Goal: Check status: Check status

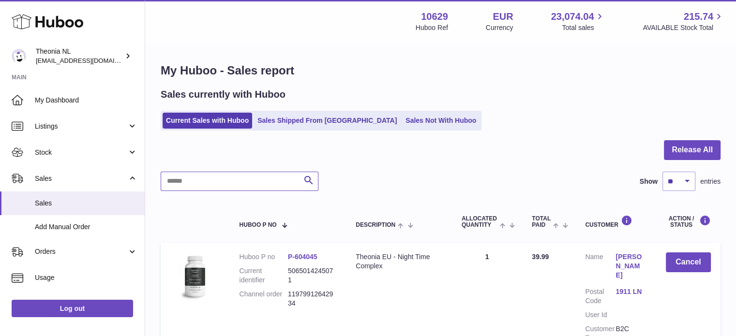
click at [230, 174] on input "text" at bounding box center [240, 181] width 158 height 19
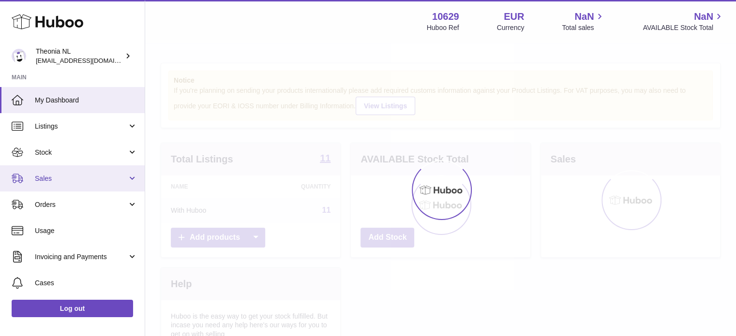
click at [60, 182] on span "Sales" at bounding box center [81, 178] width 92 height 9
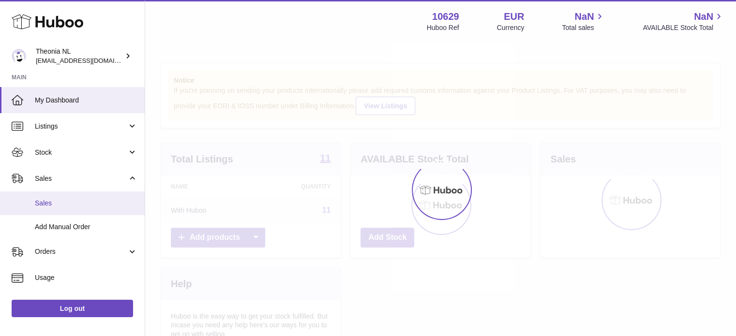
click at [64, 202] on span "Sales" at bounding box center [86, 203] width 103 height 9
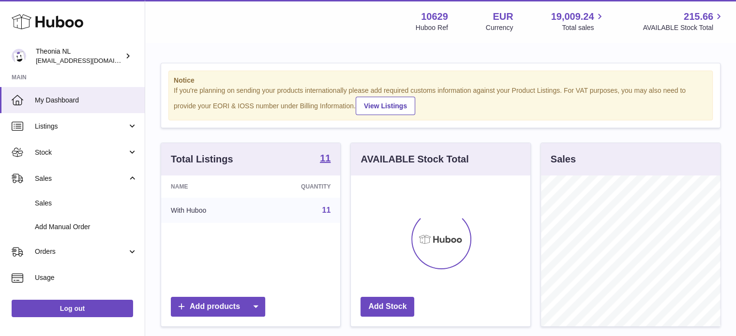
scroll to position [151, 179]
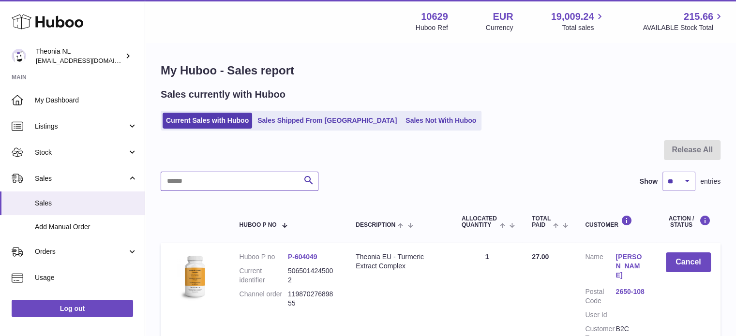
click at [217, 184] on input "text" at bounding box center [240, 181] width 158 height 19
paste input "**********"
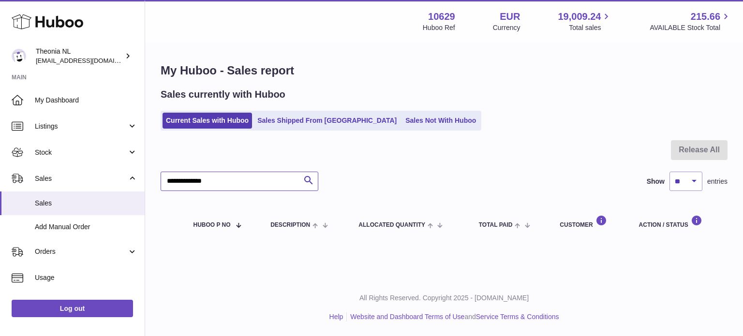
type input "**********"
click at [296, 119] on link "Sales Shipped From [GEOGRAPHIC_DATA]" at bounding box center [327, 121] width 146 height 16
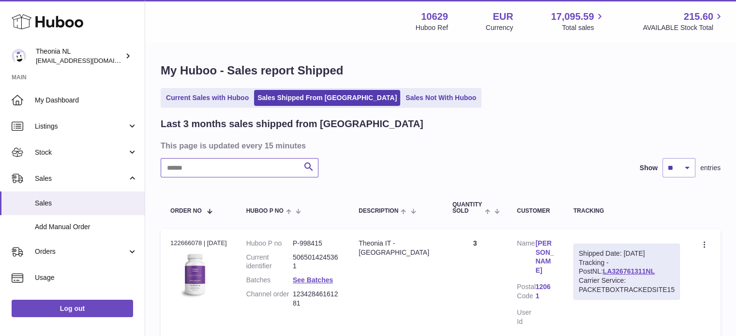
click at [260, 175] on input "text" at bounding box center [240, 167] width 158 height 19
paste input "**********"
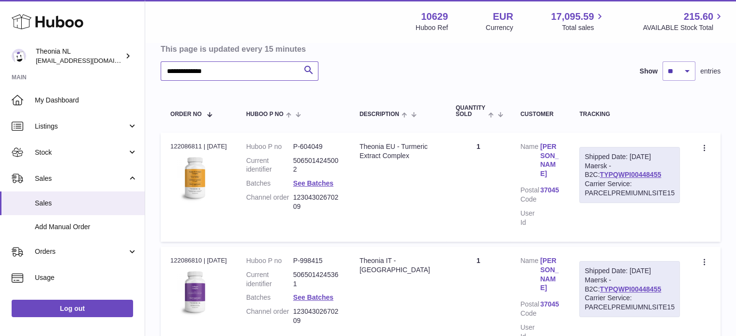
scroll to position [193, 0]
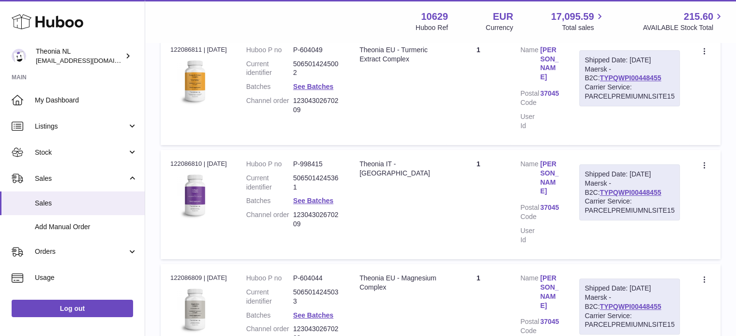
click at [619, 197] on div "Carrier Service: PARCELPREMIUMNLSITE15" at bounding box center [629, 206] width 90 height 18
click at [619, 189] on link "TYPQWPI00448455" at bounding box center [629, 193] width 61 height 8
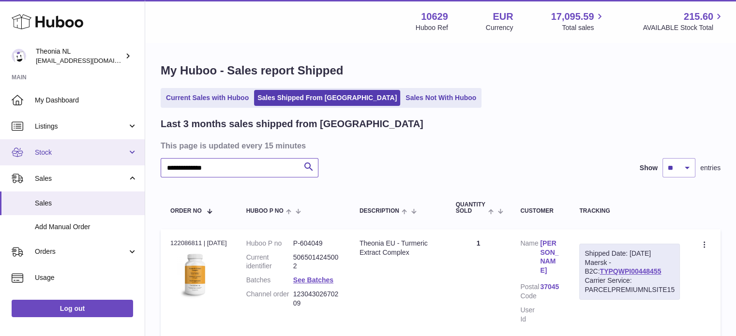
drag, startPoint x: 272, startPoint y: 164, endPoint x: 4, endPoint y: 161, distance: 268.0
click at [4, 161] on div "**********" at bounding box center [368, 324] width 736 height 648
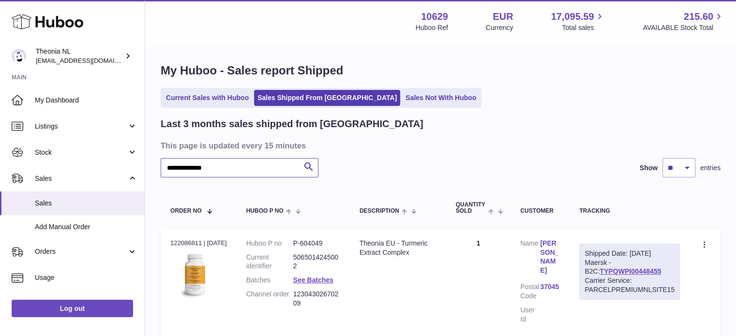
paste input "text"
type input "**********"
click at [601, 276] on div "Carrier Service: PARCELPREMIUMNLSITE15" at bounding box center [629, 285] width 90 height 18
click at [601, 270] on link "TYPQWPI00449274" at bounding box center [629, 271] width 61 height 8
click at [237, 98] on link "Current Sales with Huboo" at bounding box center [207, 98] width 89 height 16
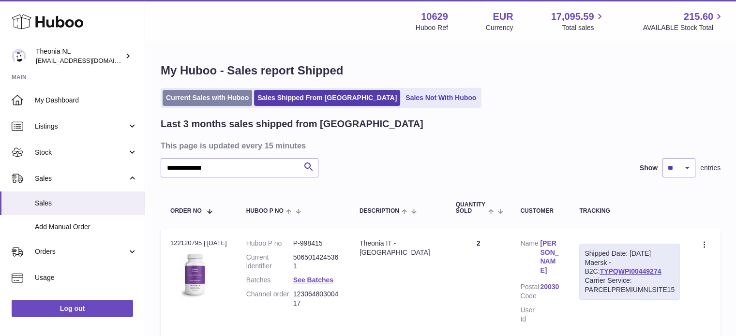
click at [237, 98] on link "Current Sales with Huboo" at bounding box center [207, 98] width 89 height 16
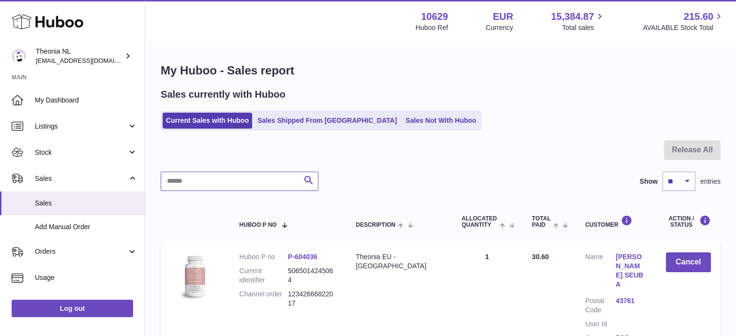
click at [242, 185] on input "text" at bounding box center [240, 181] width 158 height 19
paste input "**********"
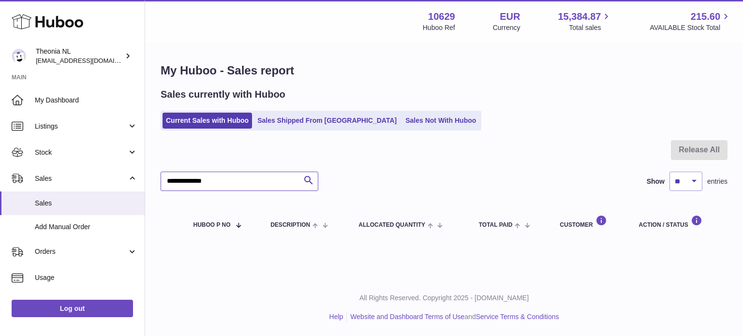
drag, startPoint x: 182, startPoint y: 179, endPoint x: 147, endPoint y: 150, distance: 45.7
click at [83, 176] on div "Huboo Theonia NL [EMAIL_ADDRESS][DOMAIN_NAME] Main My Dashboard Listings Not wi…" at bounding box center [371, 168] width 743 height 336
paste input "*"
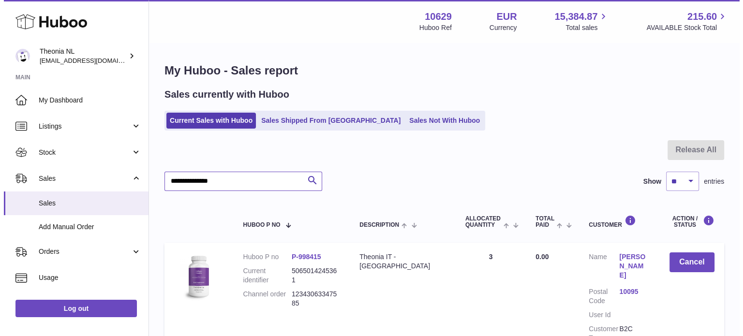
scroll to position [97, 0]
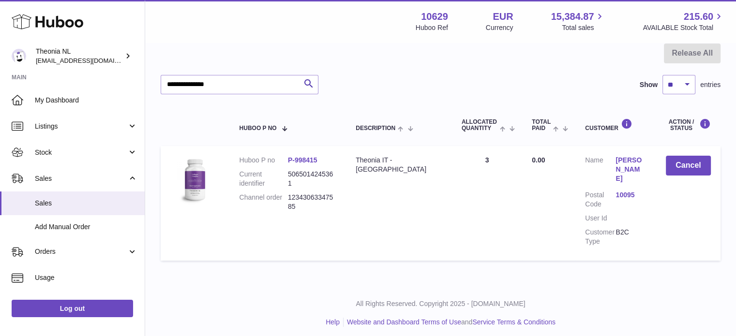
click at [617, 195] on link "10095" at bounding box center [630, 195] width 30 height 9
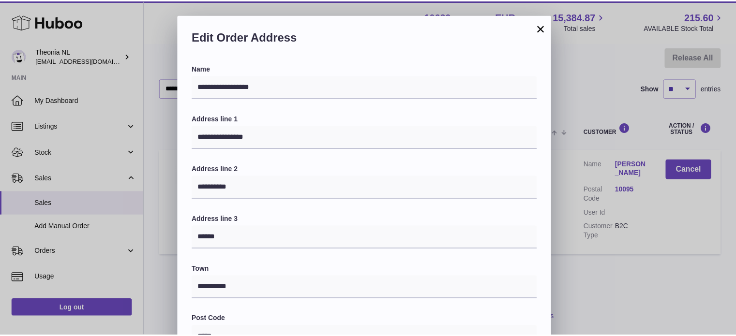
scroll to position [273, 0]
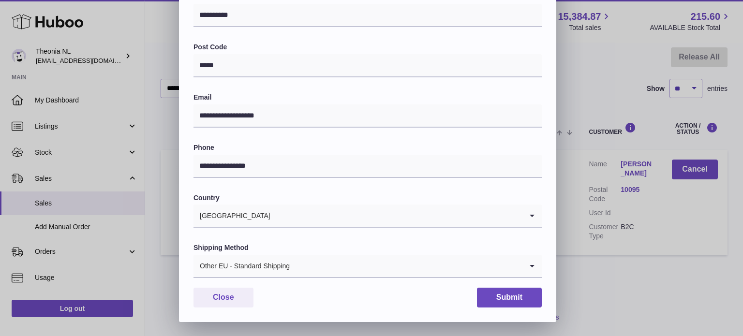
click at [285, 265] on div "Other EU - Standard Shipping" at bounding box center [357, 266] width 329 height 22
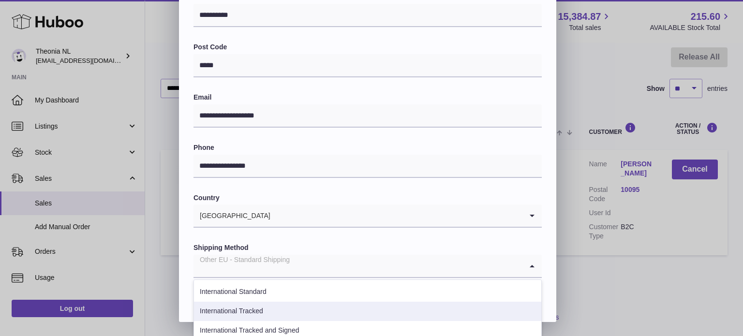
click at [273, 310] on li "International Tracked" at bounding box center [367, 311] width 347 height 19
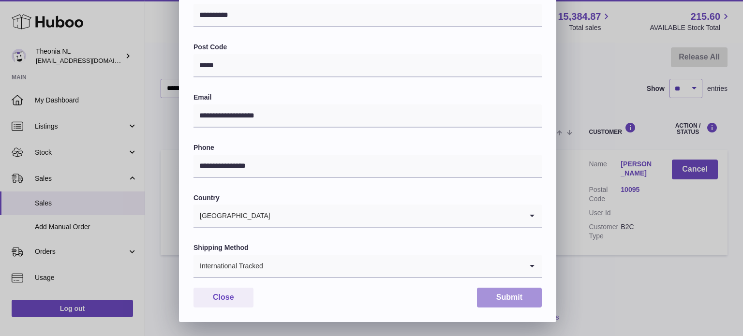
click at [491, 298] on button "Submit" at bounding box center [509, 298] width 65 height 20
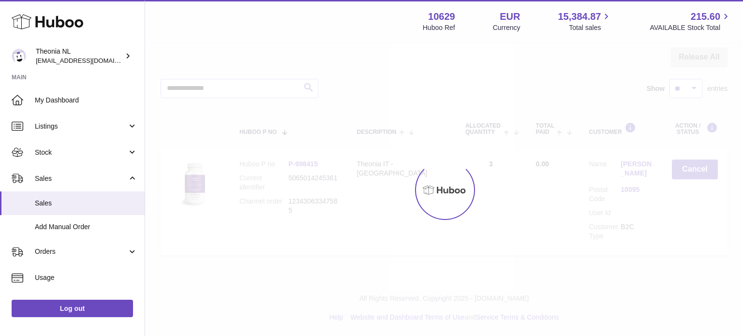
scroll to position [0, 0]
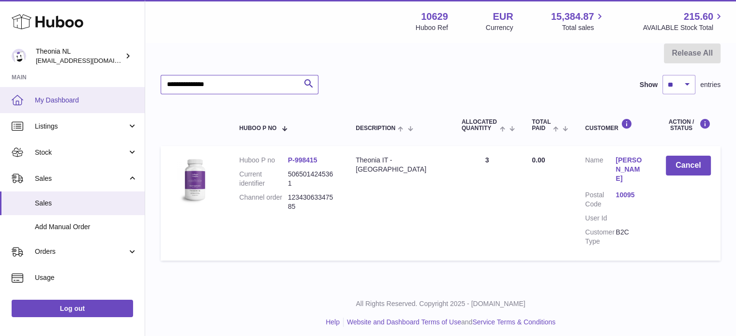
drag, startPoint x: 251, startPoint y: 84, endPoint x: 38, endPoint y: 89, distance: 212.9
click at [43, 88] on div "Huboo Theonia NL [EMAIL_ADDRESS][DOMAIN_NAME] Main My Dashboard Listings Not wi…" at bounding box center [368, 122] width 736 height 438
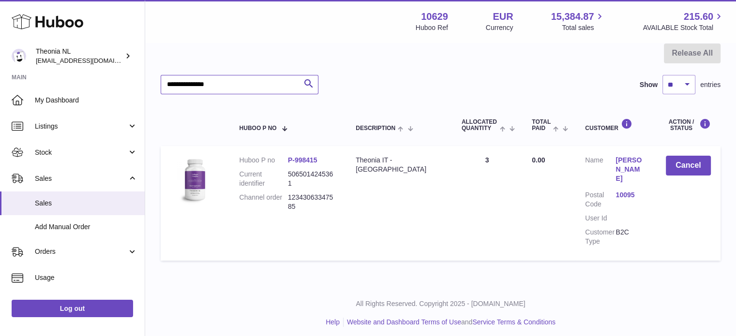
paste input "text"
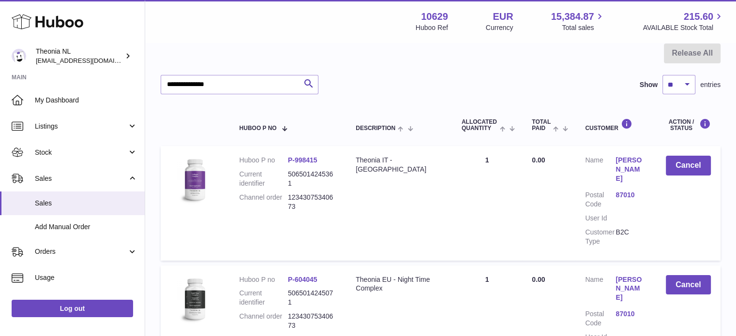
click at [619, 191] on link "87010" at bounding box center [630, 195] width 30 height 9
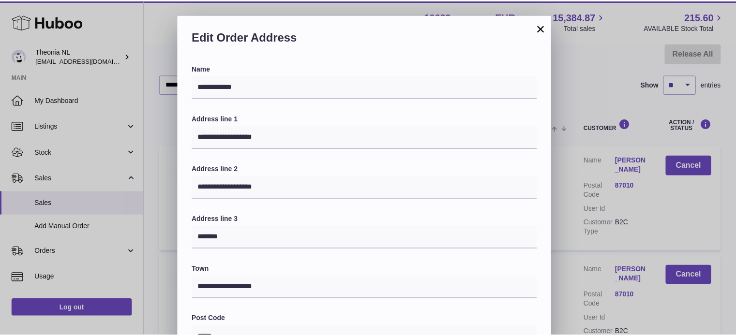
scroll to position [273, 0]
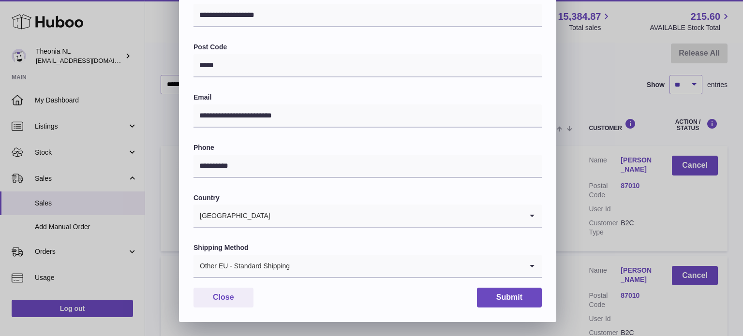
click at [259, 259] on div "Other EU - Standard Shipping" at bounding box center [357, 266] width 329 height 22
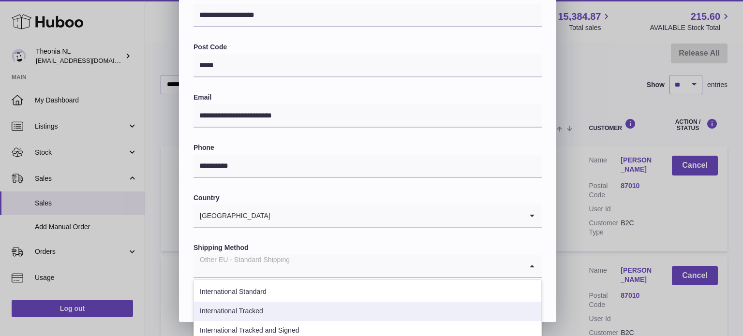
click at [266, 311] on li "International Tracked" at bounding box center [367, 311] width 347 height 19
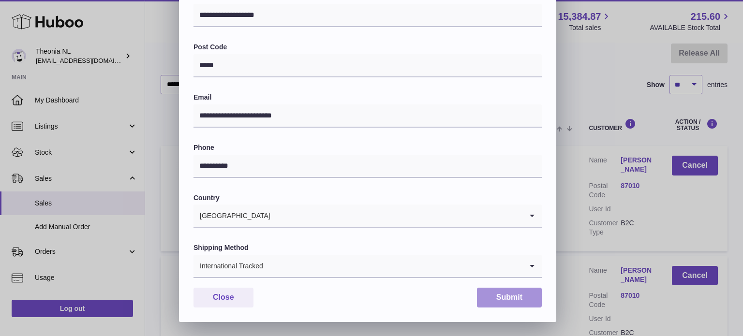
click at [488, 295] on button "Submit" at bounding box center [509, 298] width 65 height 20
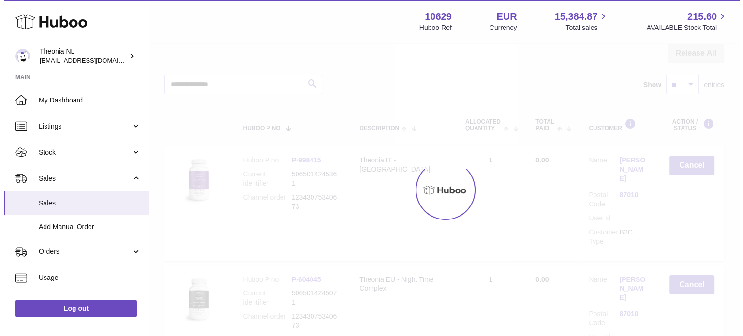
scroll to position [193, 0]
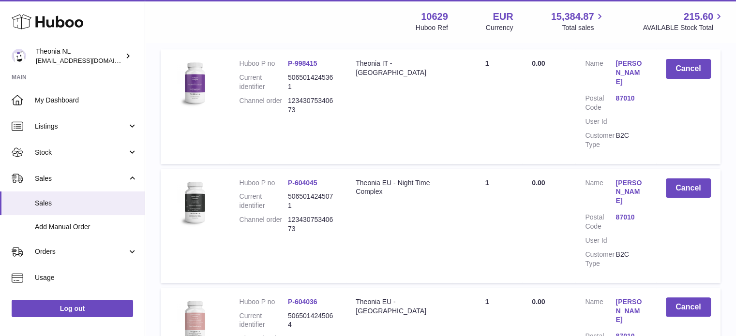
click at [621, 213] on link "87010" at bounding box center [630, 217] width 30 height 9
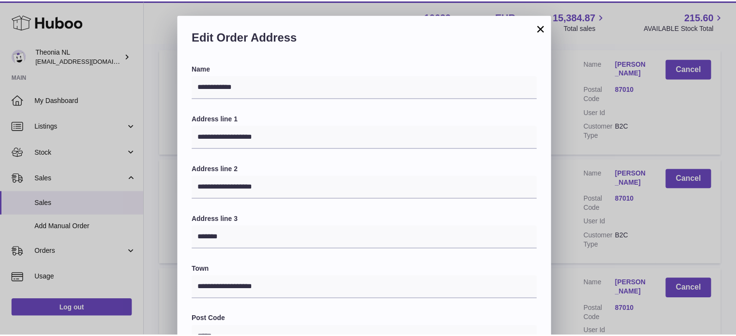
scroll to position [273, 0]
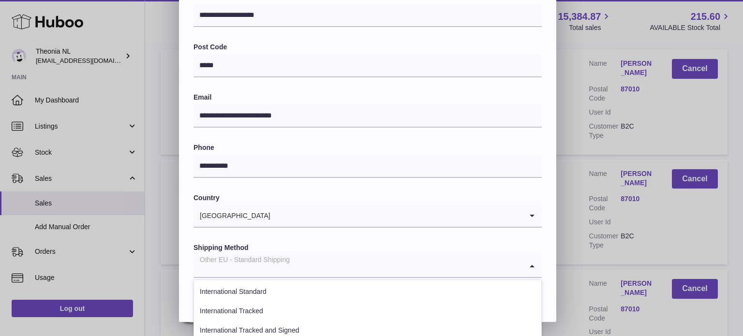
click at [306, 266] on input "Search for option" at bounding box center [357, 266] width 329 height 22
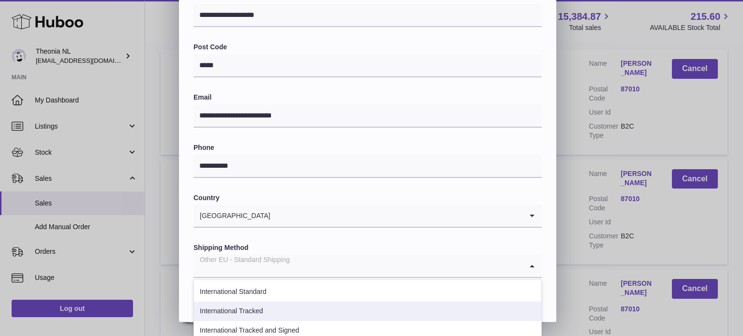
click at [273, 306] on li "International Tracked" at bounding box center [367, 311] width 347 height 19
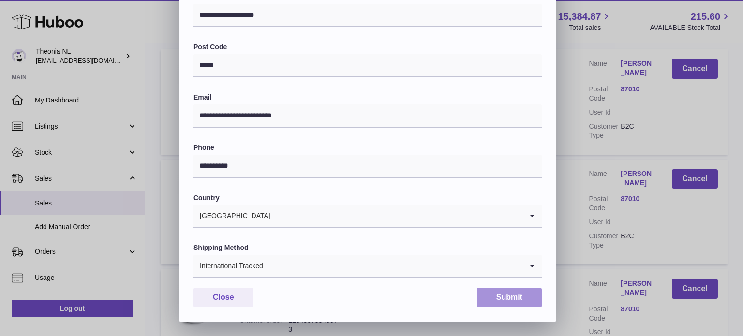
click at [517, 304] on button "Submit" at bounding box center [509, 298] width 65 height 20
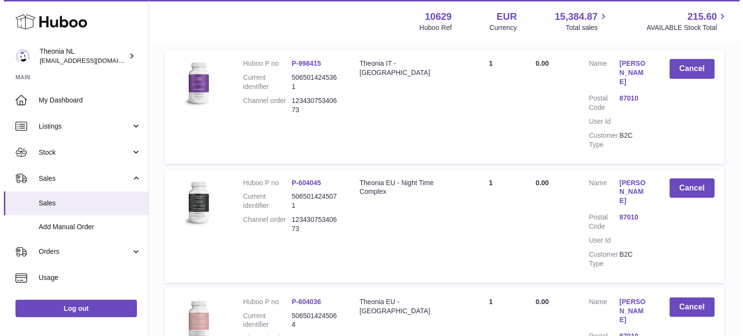
scroll to position [339, 0]
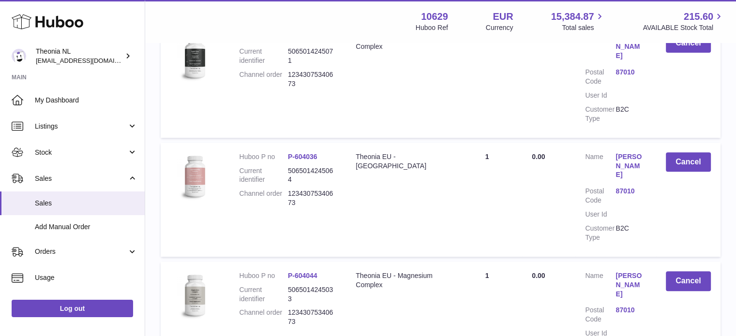
click at [621, 187] on link "87010" at bounding box center [630, 191] width 30 height 9
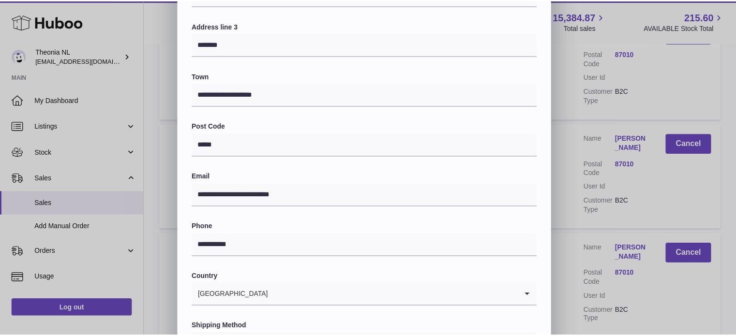
scroll to position [273, 0]
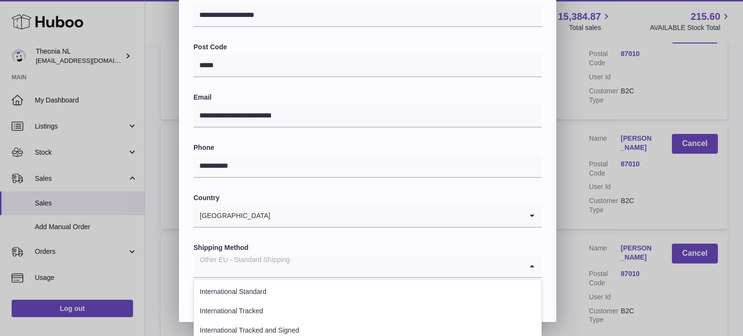
click at [332, 268] on input "Search for option" at bounding box center [357, 266] width 329 height 22
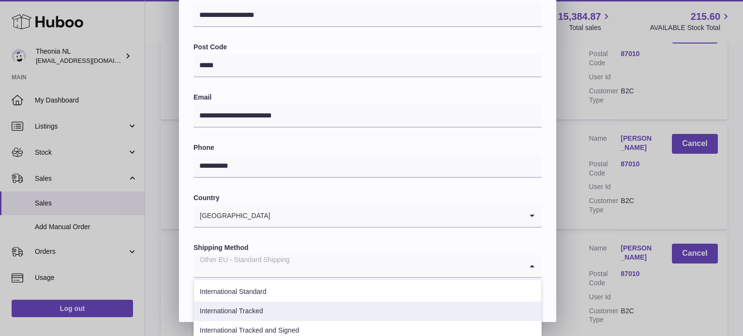
click at [312, 309] on li "International Tracked" at bounding box center [367, 311] width 347 height 19
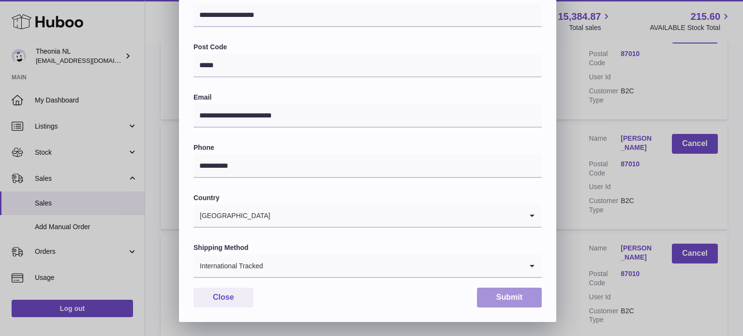
click at [521, 299] on button "Submit" at bounding box center [509, 298] width 65 height 20
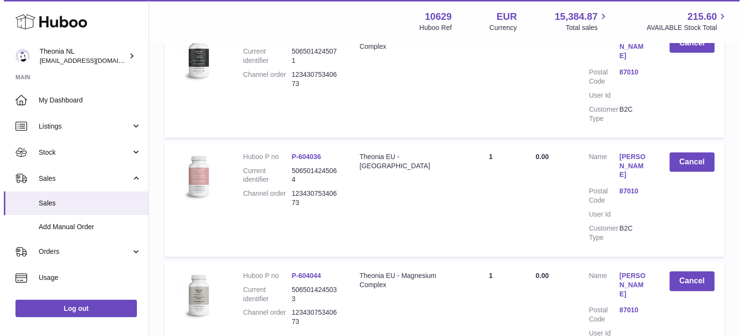
scroll to position [422, 0]
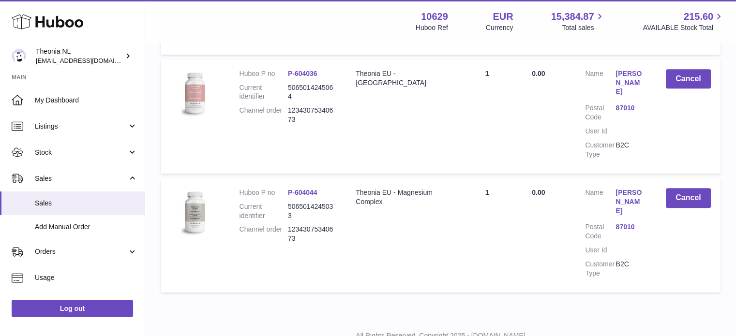
click at [616, 223] on link "87010" at bounding box center [630, 227] width 30 height 9
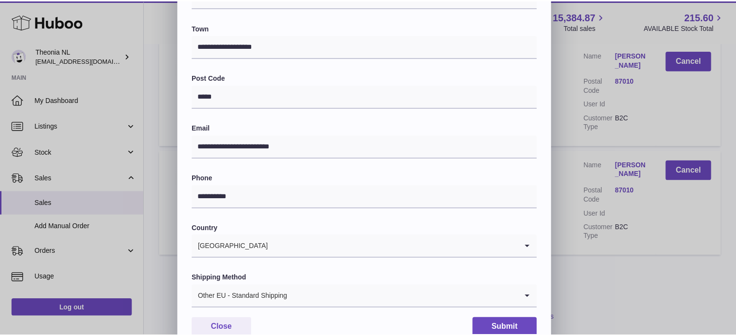
scroll to position [273, 0]
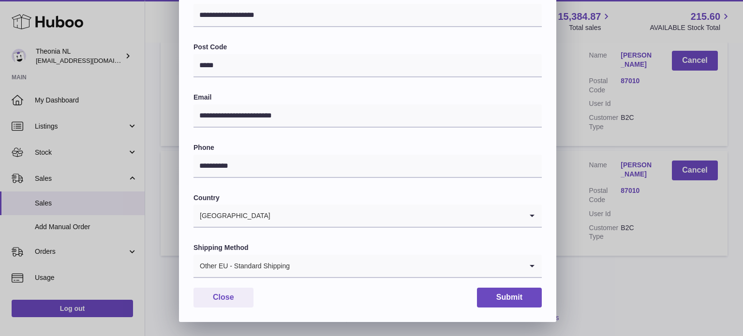
click at [269, 261] on div "Other EU - Standard Shipping" at bounding box center [357, 266] width 329 height 22
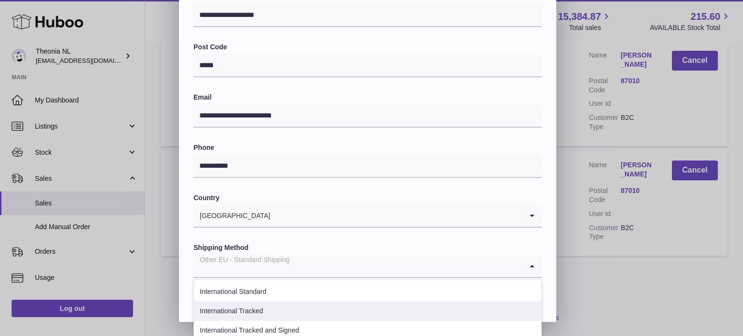
click at [276, 313] on li "International Tracked" at bounding box center [367, 311] width 347 height 19
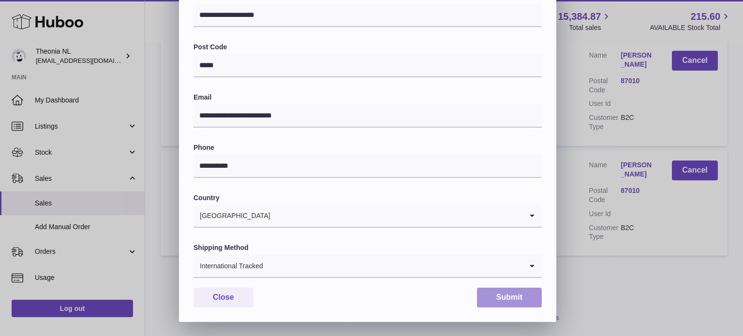
click at [516, 297] on button "Submit" at bounding box center [509, 298] width 65 height 20
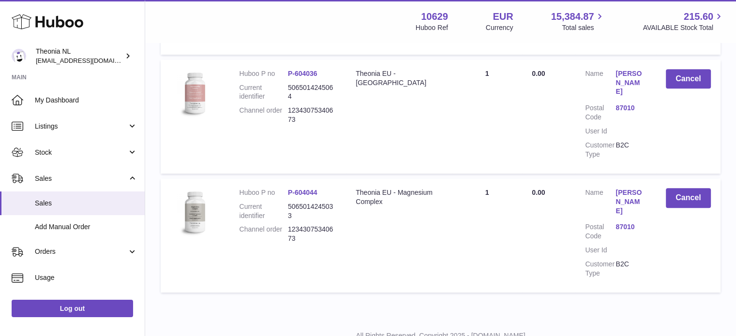
scroll to position [132, 0]
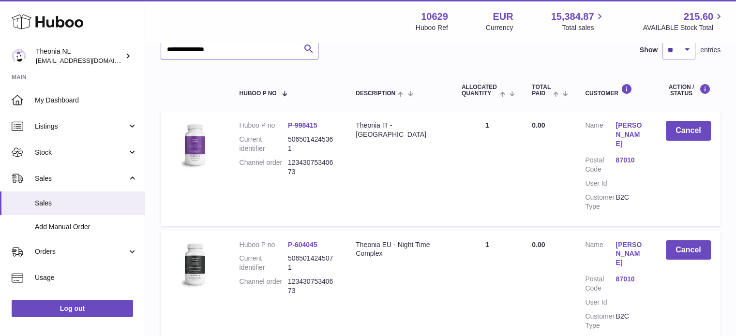
drag, startPoint x: 234, startPoint y: 53, endPoint x: 52, endPoint y: 84, distance: 184.5
click at [35, 70] on div "Huboo Theonia NL [EMAIL_ADDRESS][DOMAIN_NAME] Main My Dashboard Listings Not wi…" at bounding box center [368, 266] width 736 height 796
paste input "text"
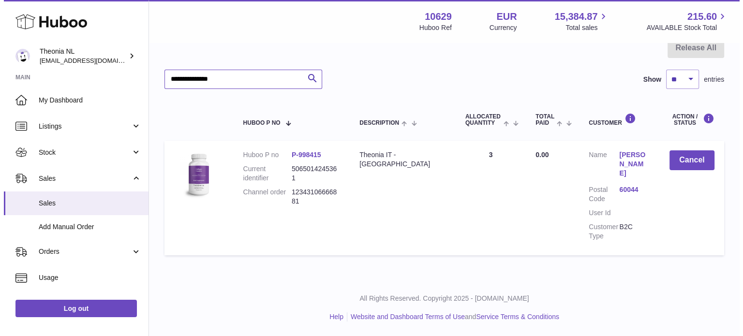
scroll to position [92, 0]
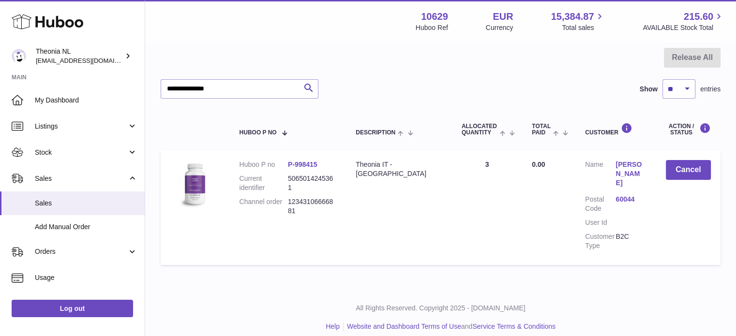
click at [618, 195] on link "60044" at bounding box center [630, 199] width 30 height 9
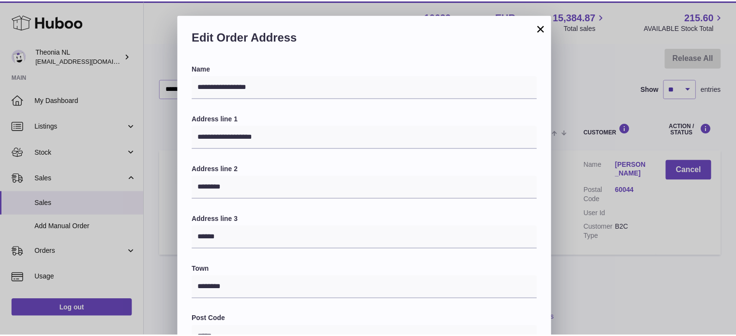
scroll to position [273, 0]
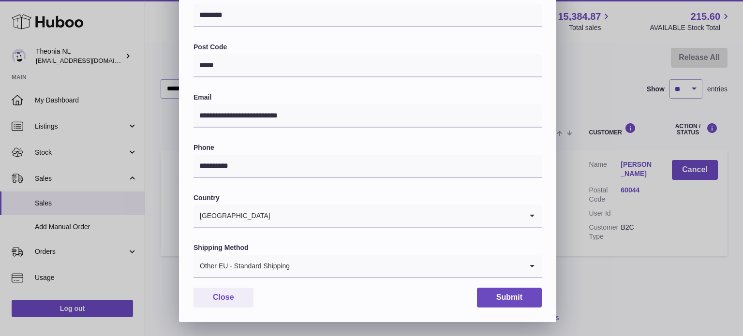
click at [248, 267] on div "Other EU - Standard Shipping" at bounding box center [357, 266] width 329 height 22
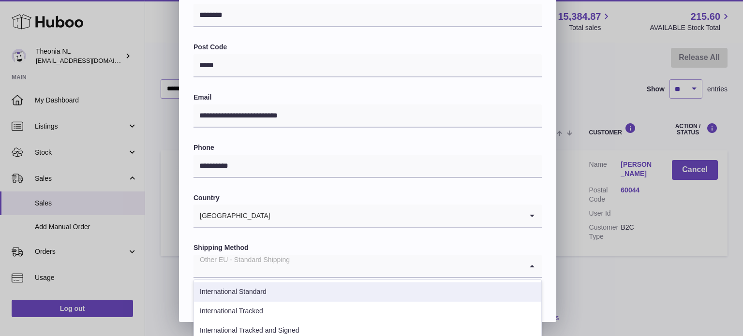
click at [271, 300] on li "International Standard" at bounding box center [367, 291] width 347 height 19
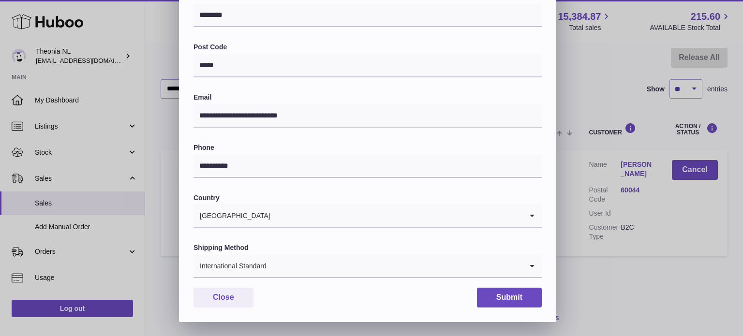
click at [280, 280] on div "**********" at bounding box center [367, 56] width 377 height 531
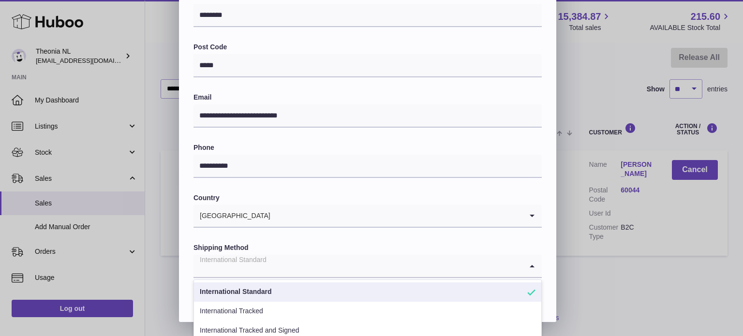
click at [283, 266] on input "Search for option" at bounding box center [357, 266] width 329 height 22
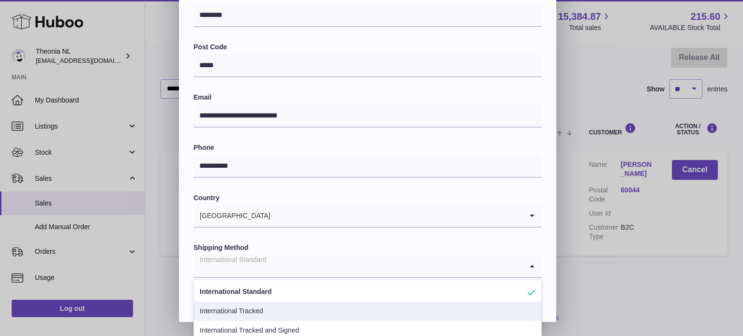
click at [267, 307] on li "International Tracked" at bounding box center [367, 311] width 347 height 19
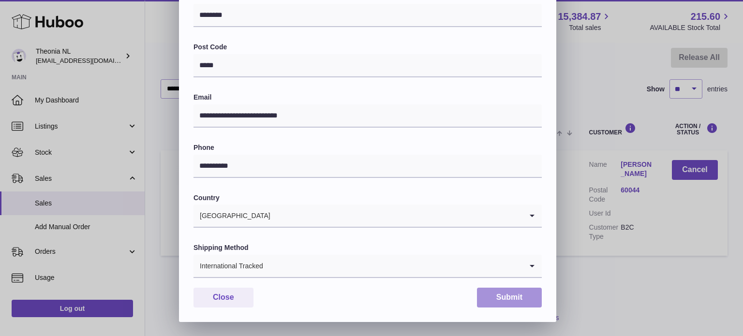
click at [518, 297] on button "Submit" at bounding box center [509, 298] width 65 height 20
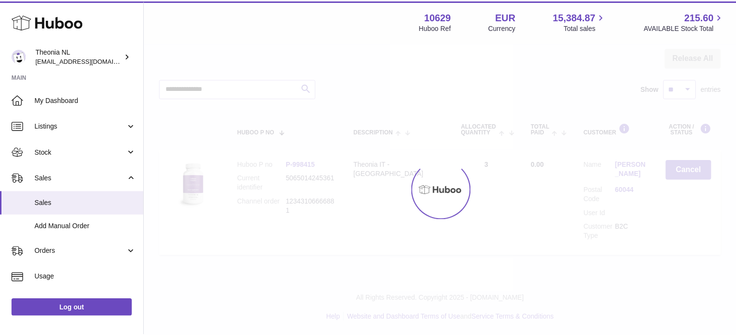
scroll to position [0, 0]
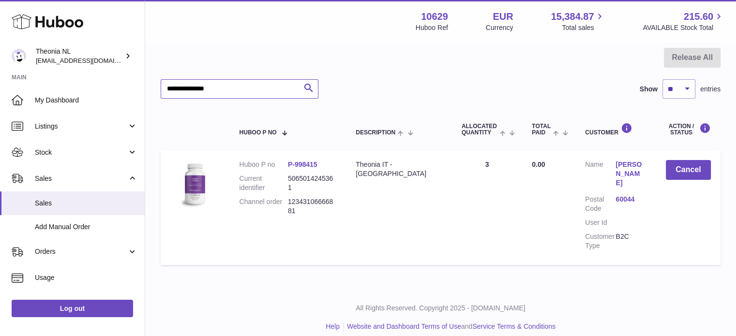
drag, startPoint x: 257, startPoint y: 88, endPoint x: 0, endPoint y: 82, distance: 257.4
click at [15, 84] on div "Huboo Theonia NL [EMAIL_ADDRESS][DOMAIN_NAME] Main My Dashboard Listings Not wi…" at bounding box center [368, 127] width 736 height 438
paste input "text"
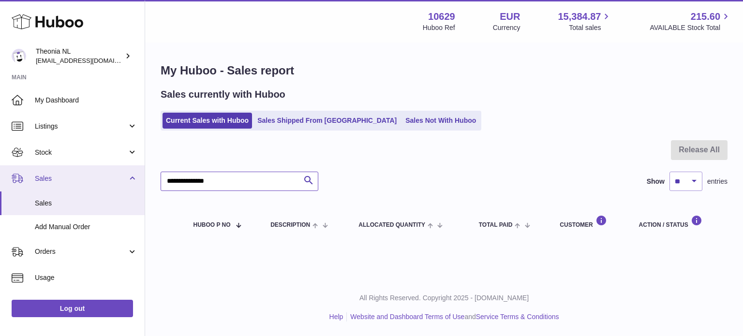
drag, startPoint x: 226, startPoint y: 181, endPoint x: 105, endPoint y: 183, distance: 120.9
click at [88, 181] on div "Huboo Theonia NL [EMAIL_ADDRESS][DOMAIN_NAME] Main My Dashboard Listings Not wi…" at bounding box center [371, 168] width 743 height 336
paste input "text"
drag, startPoint x: 246, startPoint y: 174, endPoint x: 48, endPoint y: 178, distance: 197.4
click at [48, 178] on div "Huboo Theonia NL [EMAIL_ADDRESS][DOMAIN_NAME] Main My Dashboard Listings Not wi…" at bounding box center [371, 168] width 743 height 336
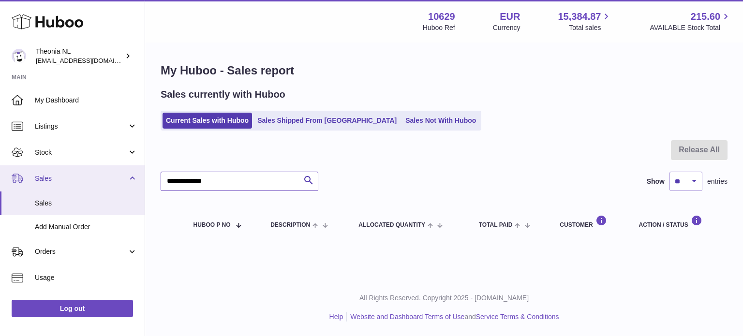
paste input "text"
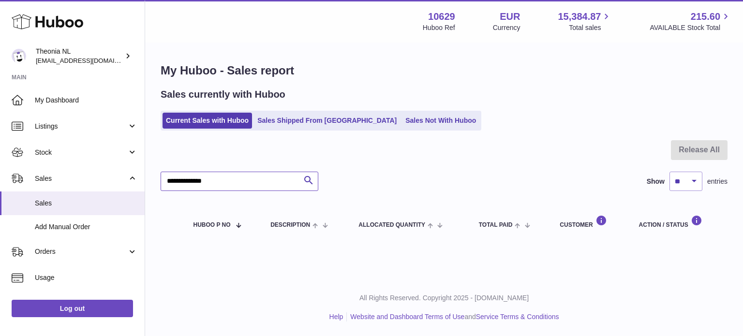
type input "**********"
